Goal: Transaction & Acquisition: Purchase product/service

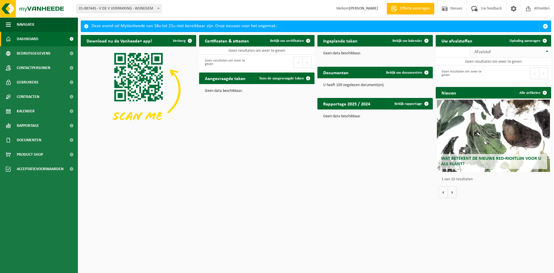
click at [547, 50] on th "Afvalstof" at bounding box center [510, 51] width 81 height 11
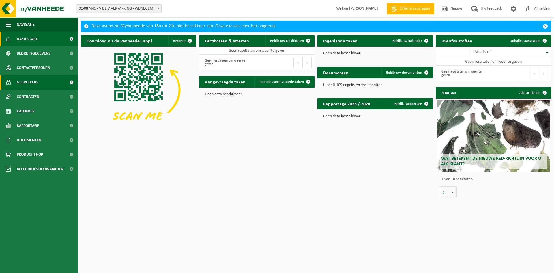
click at [33, 80] on span "Gebruikers" at bounding box center [28, 82] width 22 height 14
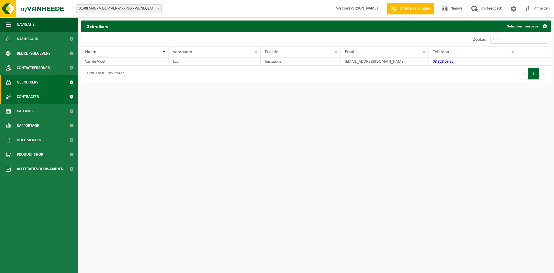
click at [31, 97] on span "Contracten" at bounding box center [28, 96] width 22 height 14
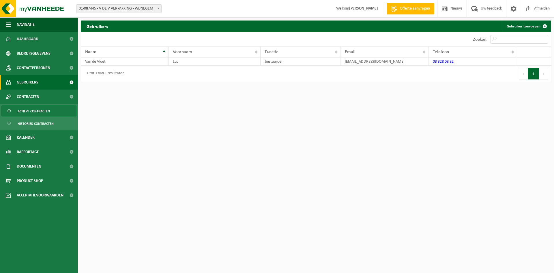
click at [36, 110] on span "Actieve contracten" at bounding box center [34, 111] width 32 height 11
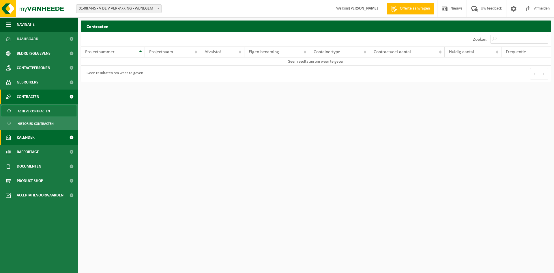
click at [42, 140] on link "Kalender" at bounding box center [39, 137] width 78 height 14
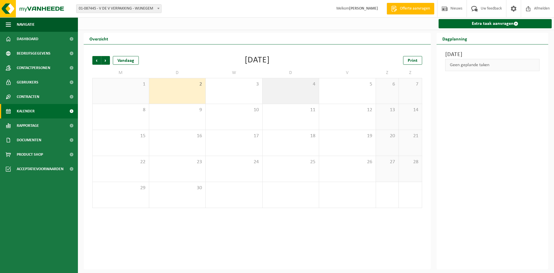
click at [281, 92] on div "4" at bounding box center [290, 90] width 57 height 25
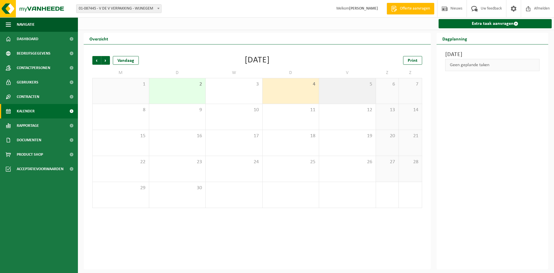
click at [336, 91] on div "5" at bounding box center [347, 90] width 57 height 25
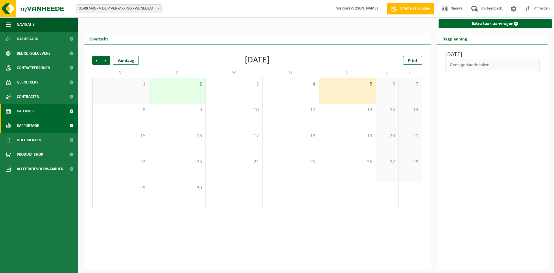
click at [40, 125] on link "Rapportage" at bounding box center [39, 125] width 78 height 14
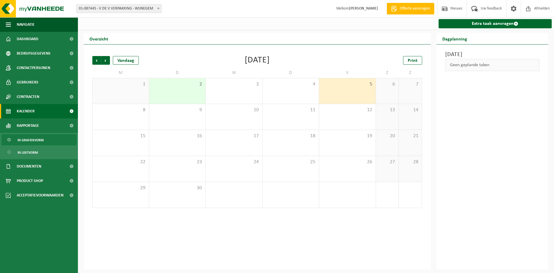
click at [42, 141] on span "In grafiekvorm" at bounding box center [31, 139] width 26 height 11
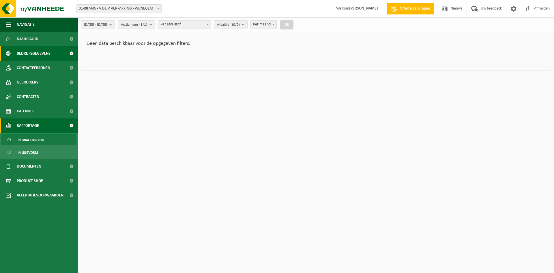
click at [45, 53] on span "Bedrijfsgegevens" at bounding box center [34, 53] width 34 height 14
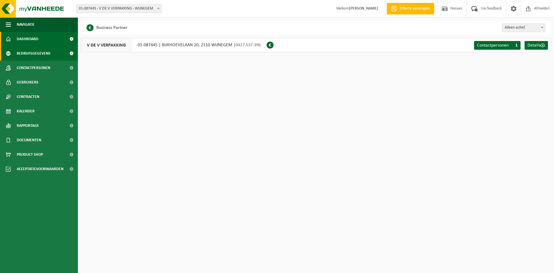
click at [39, 39] on link "Dashboard" at bounding box center [39, 39] width 78 height 14
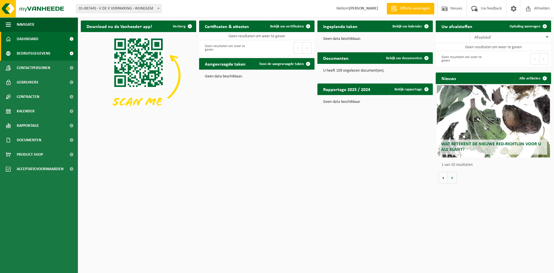
click at [23, 54] on span "Bedrijfsgegevens" at bounding box center [34, 53] width 34 height 14
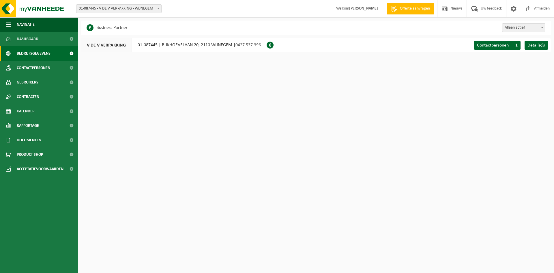
click at [170, 45] on div "V DE V VERPAKKING 01-087445 | [STREET_ADDRESS] | 0427.537.396" at bounding box center [174, 45] width 186 height 14
click at [42, 53] on span "Bedrijfsgegevens" at bounding box center [34, 53] width 34 height 14
click at [195, 43] on div "V DE V VERPAKKING 01-087445 | [STREET_ADDRESS] | 0427.537.396" at bounding box center [174, 45] width 186 height 14
click at [271, 44] on span at bounding box center [270, 45] width 7 height 7
click at [514, 10] on span at bounding box center [513, 8] width 9 height 17
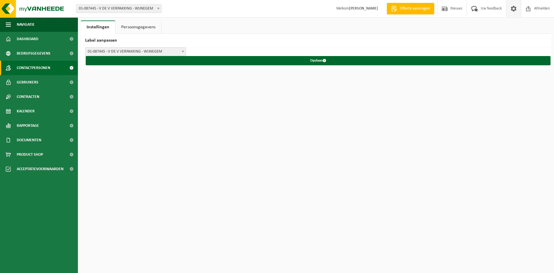
click at [30, 65] on span "Contactpersonen" at bounding box center [33, 68] width 33 height 14
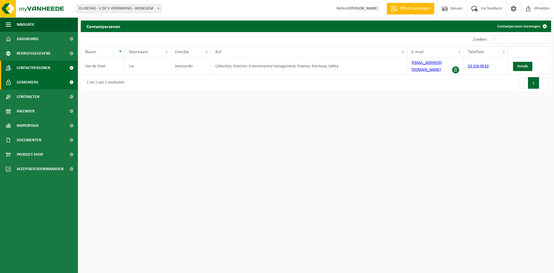
click at [27, 80] on span "Gebruikers" at bounding box center [28, 82] width 22 height 14
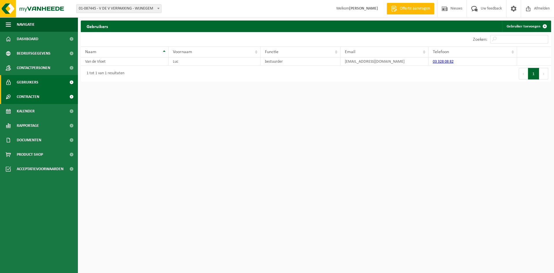
click at [31, 96] on span "Contracten" at bounding box center [28, 96] width 22 height 14
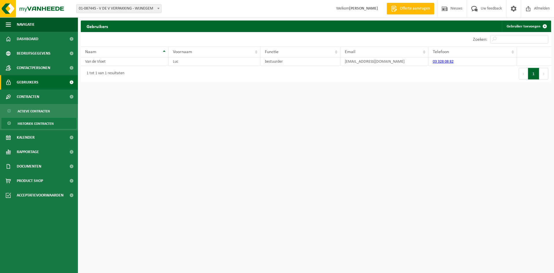
click at [35, 124] on span "Historiek contracten" at bounding box center [36, 123] width 36 height 11
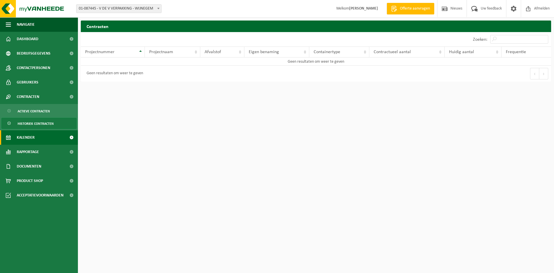
click at [31, 137] on span "Kalender" at bounding box center [26, 137] width 18 height 14
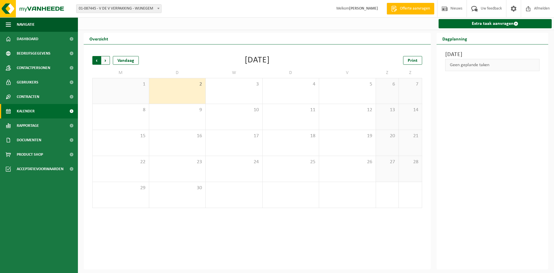
click at [102, 58] on span "Volgende" at bounding box center [105, 60] width 9 height 9
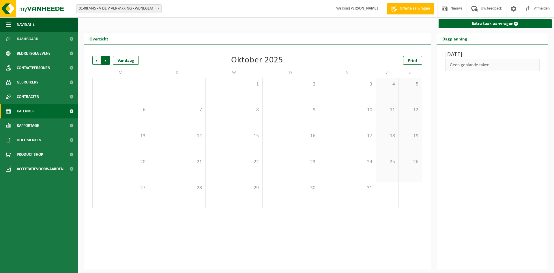
click at [96, 59] on span "Vorige" at bounding box center [96, 60] width 9 height 9
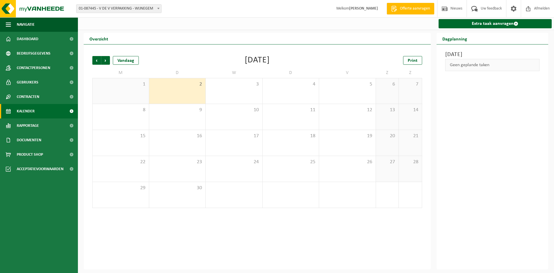
click at [96, 59] on span "Vorige" at bounding box center [96, 60] width 9 height 9
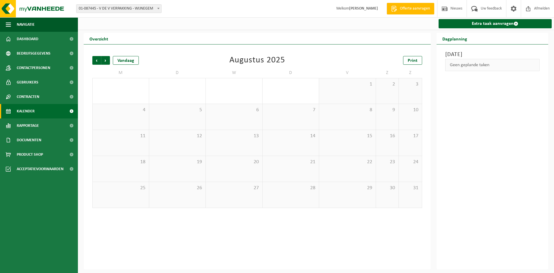
click at [96, 59] on span "Vorige" at bounding box center [96, 60] width 9 height 9
click at [41, 126] on link "Rapportage" at bounding box center [39, 125] width 78 height 14
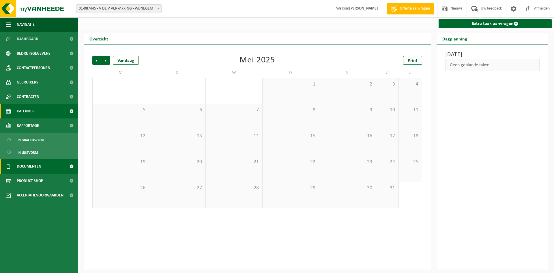
click at [32, 168] on span "Documenten" at bounding box center [29, 166] width 25 height 14
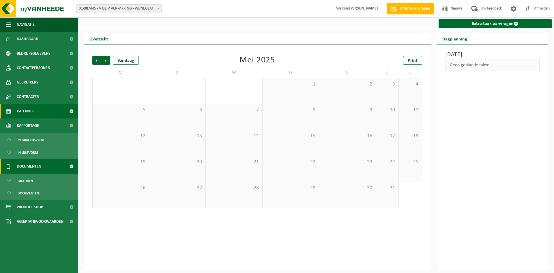
click at [32, 166] on span "Documenten" at bounding box center [29, 166] width 25 height 14
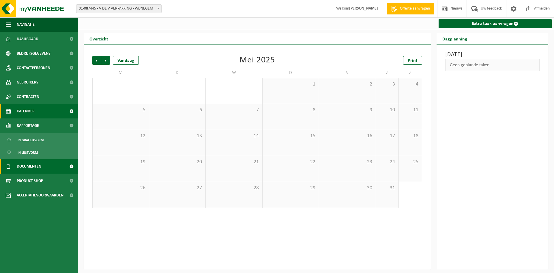
click at [29, 165] on span "Documenten" at bounding box center [29, 166] width 25 height 14
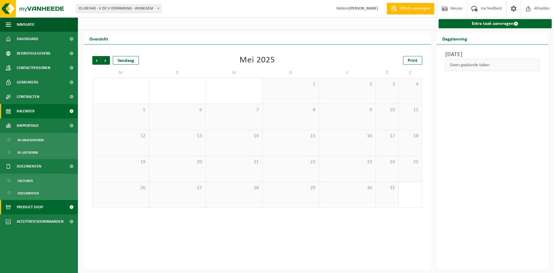
click at [29, 206] on span "Product Shop" at bounding box center [30, 207] width 26 height 14
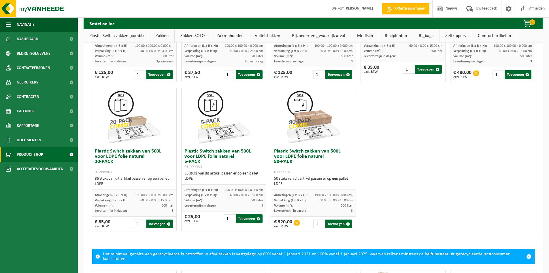
scroll to position [288, 0]
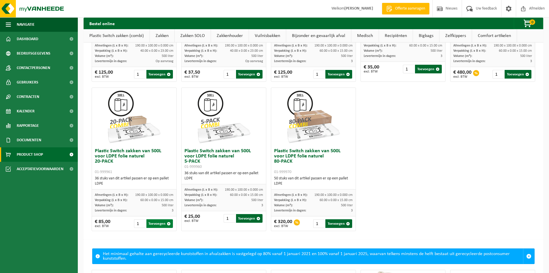
click at [157, 219] on button "Toevoegen" at bounding box center [160, 223] width 27 height 9
click at [168, 222] on span "button" at bounding box center [169, 224] width 4 height 4
click at [169, 222] on span "button" at bounding box center [169, 224] width 4 height 4
click at [159, 219] on button "Toevoegen" at bounding box center [160, 223] width 27 height 9
click at [151, 219] on button "Toevoegen" at bounding box center [160, 223] width 27 height 9
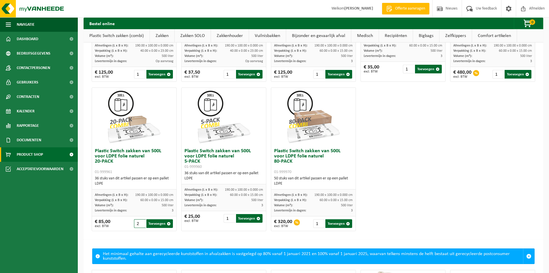
click at [142, 219] on input "2" at bounding box center [140, 223] width 12 height 9
click at [142, 220] on input "2" at bounding box center [140, 223] width 12 height 9
type input "1"
click at [141, 219] on input "1" at bounding box center [140, 223] width 12 height 9
click at [157, 219] on button "Toevoegen" at bounding box center [160, 223] width 27 height 9
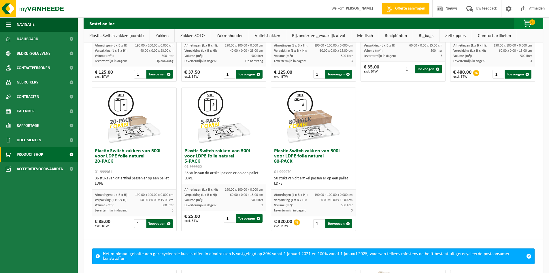
click at [526, 22] on span "button" at bounding box center [528, 24] width 29 height 12
click at [527, 253] on span at bounding box center [529, 255] width 5 height 5
click at [152, 219] on button "Toevoegen" at bounding box center [160, 223] width 27 height 9
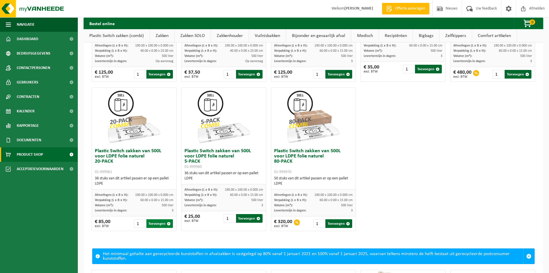
click at [152, 219] on button "Toevoegen" at bounding box center [160, 223] width 27 height 9
click at [97, 219] on div "€ 85,00 excl. BTW" at bounding box center [103, 223] width 16 height 9
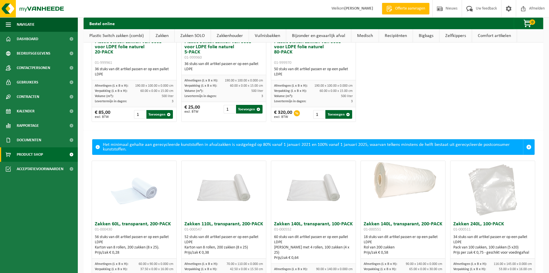
scroll to position [433, 0]
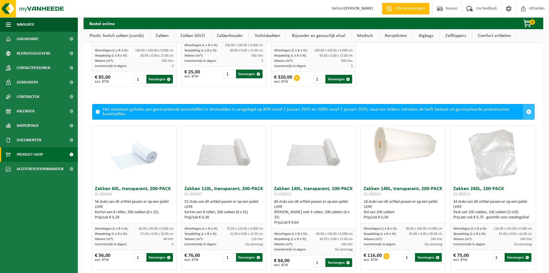
click at [527, 109] on span at bounding box center [529, 111] width 5 height 5
click at [24, 39] on span "Dashboard" at bounding box center [28, 39] width 22 height 14
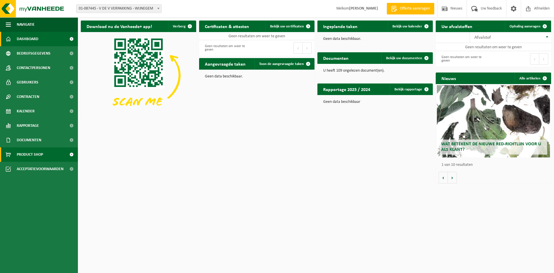
click at [38, 156] on span "Product Shop" at bounding box center [30, 154] width 26 height 14
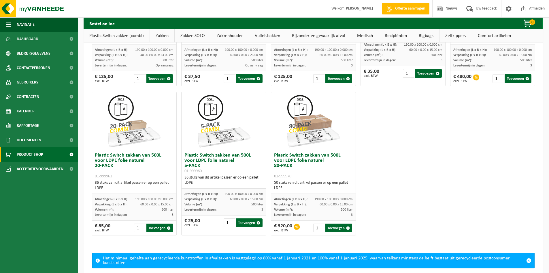
scroll to position [288, 0]
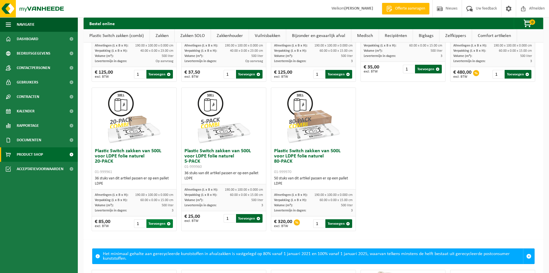
click at [161, 219] on button "Toevoegen" at bounding box center [160, 223] width 27 height 9
click at [155, 219] on button "Toevoegen" at bounding box center [160, 223] width 27 height 9
click at [140, 219] on input "2" at bounding box center [140, 223] width 12 height 9
type input "1"
click at [141, 219] on input "1" at bounding box center [140, 223] width 12 height 9
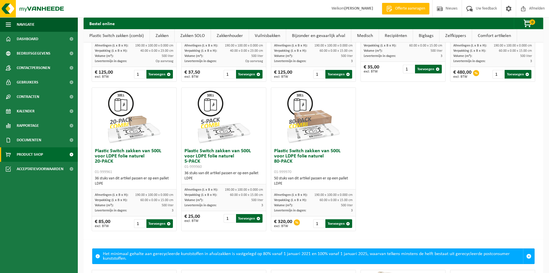
click at [102, 224] on span "excl. BTW" at bounding box center [103, 225] width 16 height 3
click at [161, 219] on button "Toevoegen" at bounding box center [160, 223] width 27 height 9
click at [159, 219] on button "Toevoegen" at bounding box center [160, 223] width 27 height 9
drag, startPoint x: 159, startPoint y: 217, endPoint x: 135, endPoint y: 118, distance: 101.4
click at [135, 118] on div at bounding box center [134, 117] width 85 height 58
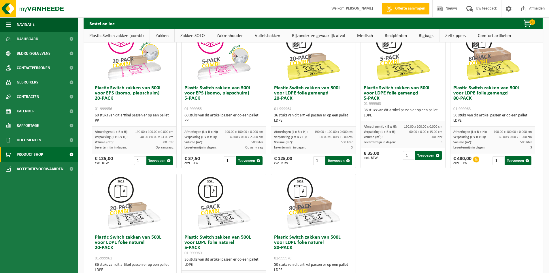
scroll to position [202, 0]
click at [124, 175] on div at bounding box center [134, 203] width 85 height 58
click at [524, 22] on span "button" at bounding box center [528, 24] width 29 height 12
click at [527, 22] on span "button" at bounding box center [528, 24] width 29 height 12
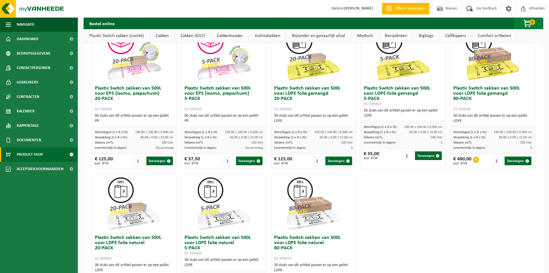
click at [527, 22] on span "button" at bounding box center [528, 24] width 29 height 12
click at [28, 40] on span "Dashboard" at bounding box center [28, 39] width 22 height 14
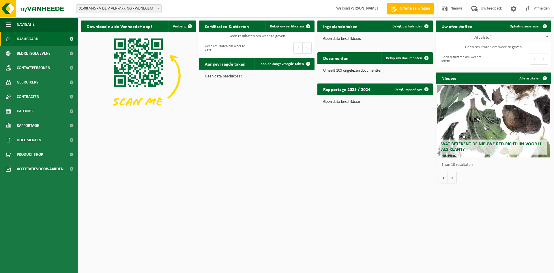
click at [546, 37] on th "Afvalstof" at bounding box center [510, 37] width 81 height 11
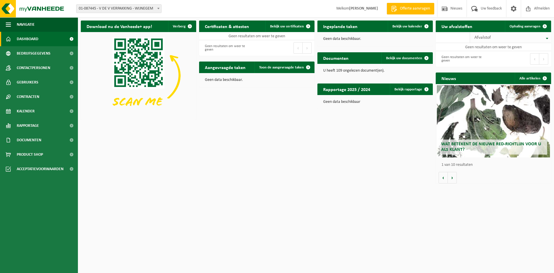
click at [474, 37] on span "Afvalstof" at bounding box center [482, 37] width 16 height 5
click at [32, 39] on span "Dashboard" at bounding box center [28, 39] width 22 height 14
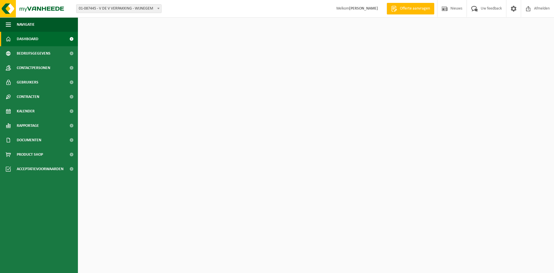
click at [33, 51] on span "Bedrijfsgegevens" at bounding box center [34, 53] width 34 height 14
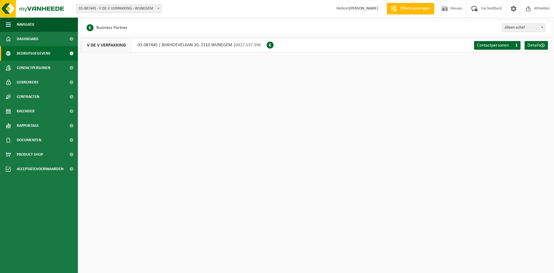
click at [209, 48] on div "V DE V VERPAKKING 01-087445 | [STREET_ADDRESS] | 0427.537.396" at bounding box center [174, 45] width 186 height 14
click at [537, 43] on span "Details" at bounding box center [533, 45] width 13 height 5
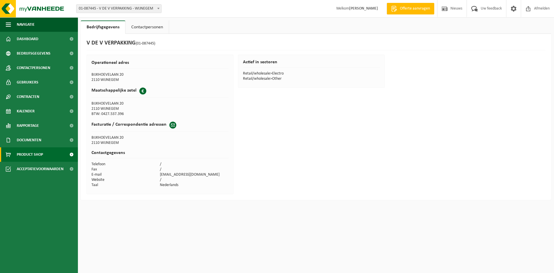
click at [31, 154] on span "Product Shop" at bounding box center [30, 154] width 26 height 14
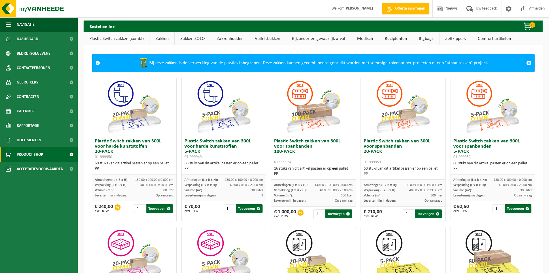
click at [70, 153] on span at bounding box center [71, 154] width 13 height 14
click at [527, 60] on span at bounding box center [529, 62] width 5 height 5
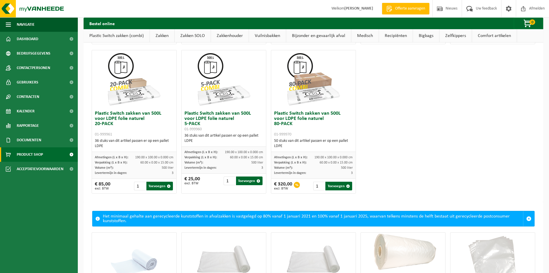
scroll to position [346, 0]
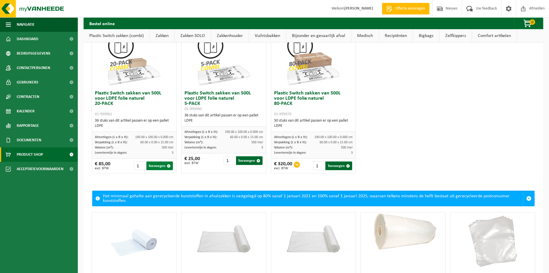
click at [154, 161] on button "Toevoegen" at bounding box center [160, 165] width 27 height 9
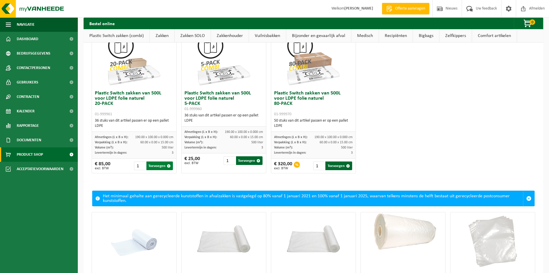
click at [154, 161] on button "Toevoegen" at bounding box center [160, 165] width 27 height 9
click at [527, 196] on span at bounding box center [529, 198] width 5 height 5
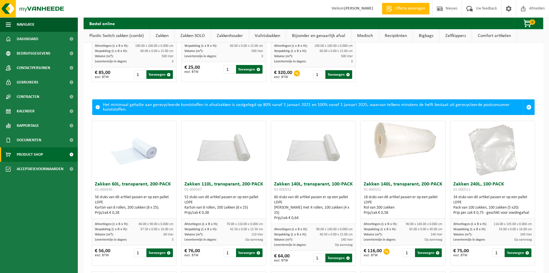
scroll to position [461, 0]
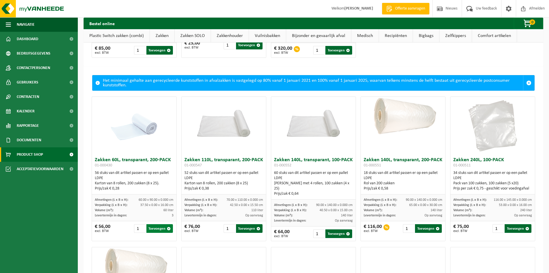
click at [156, 224] on button "Toevoegen" at bounding box center [160, 228] width 27 height 9
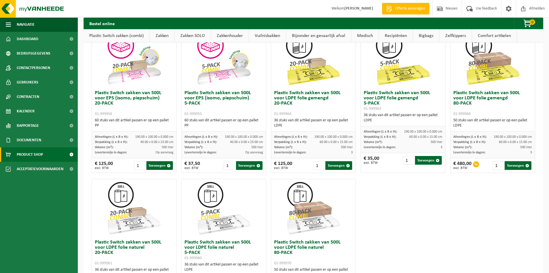
scroll to position [115, 0]
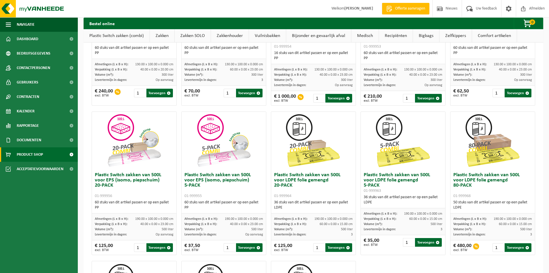
click at [403, 9] on span "Offerte aanvragen" at bounding box center [410, 9] width 33 height 6
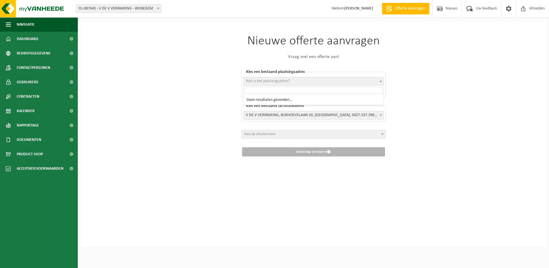
click at [382, 80] on span at bounding box center [381, 80] width 6 height 7
click at [26, 153] on span "Product Shop" at bounding box center [30, 154] width 26 height 14
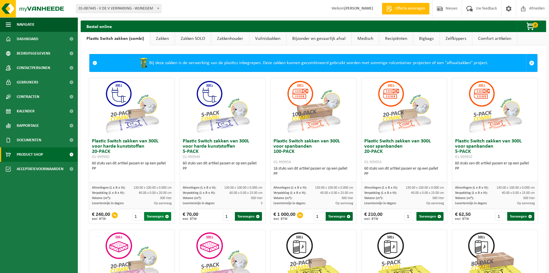
click at [155, 215] on button "Toevoegen" at bounding box center [157, 216] width 27 height 9
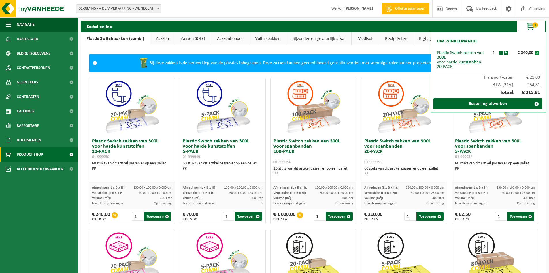
click at [538, 52] on button "x" at bounding box center [538, 53] width 4 height 4
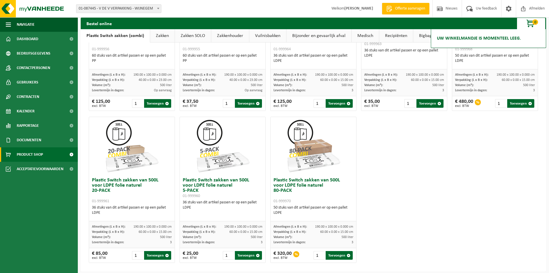
scroll to position [269, 0]
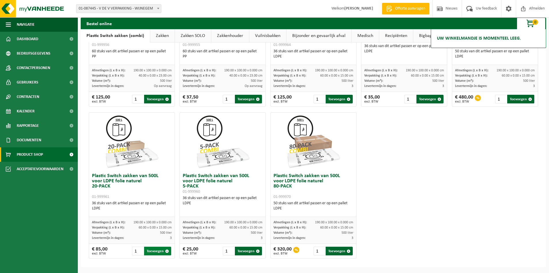
click at [155, 251] on button "Toevoegen" at bounding box center [157, 250] width 27 height 9
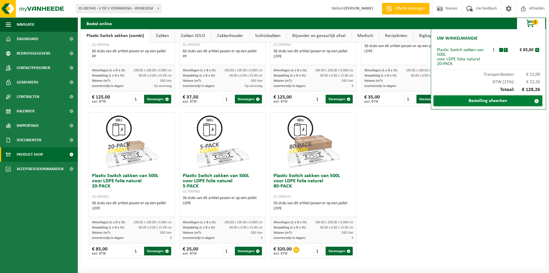
click at [468, 100] on link "Bestelling afwerken" at bounding box center [488, 100] width 109 height 11
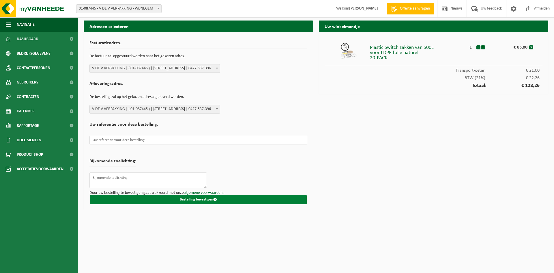
click at [185, 198] on button "Bestelling bevestigen" at bounding box center [198, 199] width 217 height 9
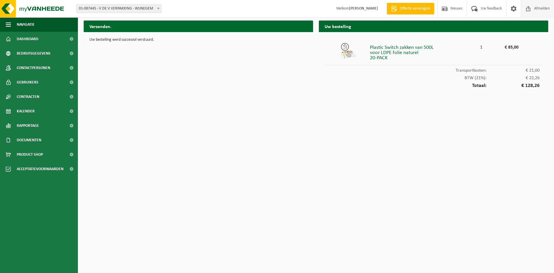
click at [545, 7] on span "Afmelden" at bounding box center [541, 8] width 18 height 17
